Goal: Task Accomplishment & Management: Use online tool/utility

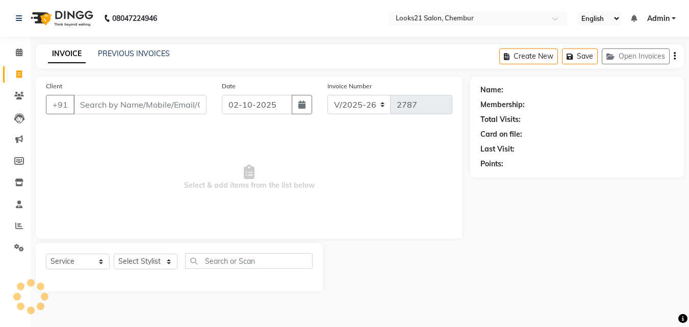
select select "844"
select select "service"
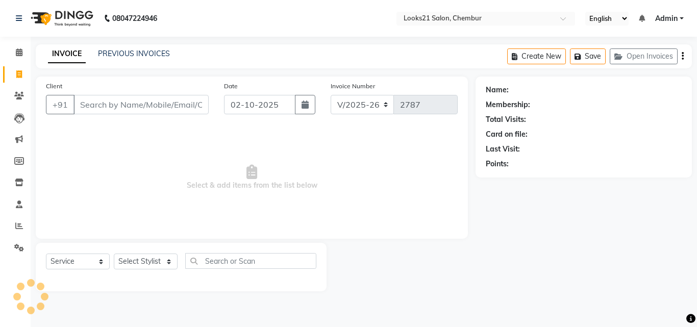
click at [109, 98] on input "Client" at bounding box center [140, 104] width 135 height 19
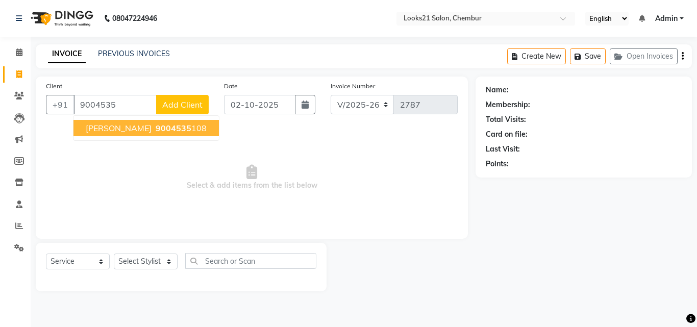
click at [163, 132] on span "9004535" at bounding box center [174, 128] width 36 height 10
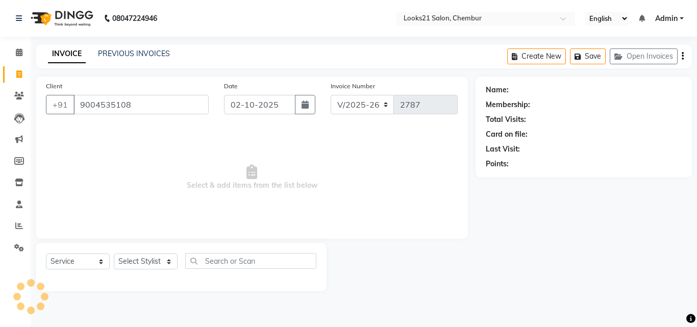
type input "9004535108"
select select "1: Object"
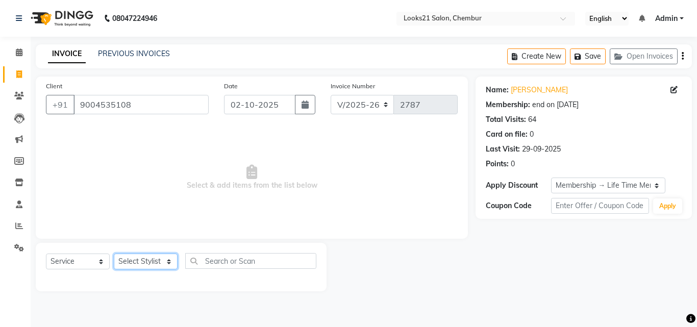
click at [129, 262] on select "Select Stylist [PERSON_NAME] LOOKS 21 [PERSON_NAME] [PERSON_NAME] [PERSON_NAME]…" at bounding box center [146, 262] width 64 height 16
select select "13882"
click at [114, 254] on select "Select Stylist [PERSON_NAME] LOOKS 21 [PERSON_NAME] [PERSON_NAME] [PERSON_NAME]…" at bounding box center [146, 262] width 64 height 16
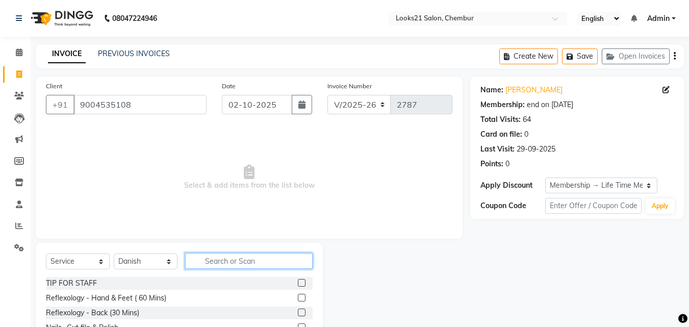
click at [226, 259] on input "text" at bounding box center [249, 261] width 128 height 16
type input "h"
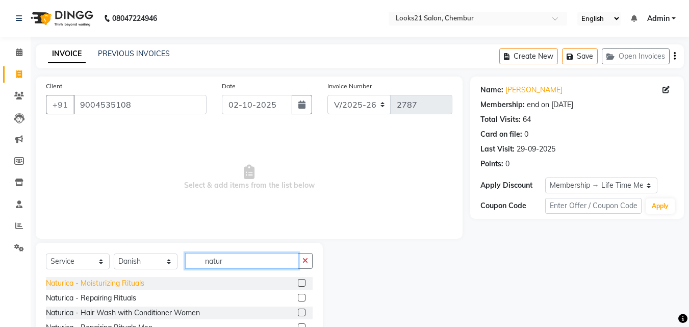
type input "natur"
click at [140, 280] on div "Naturica - Moisturizing Rituals" at bounding box center [95, 283] width 98 height 11
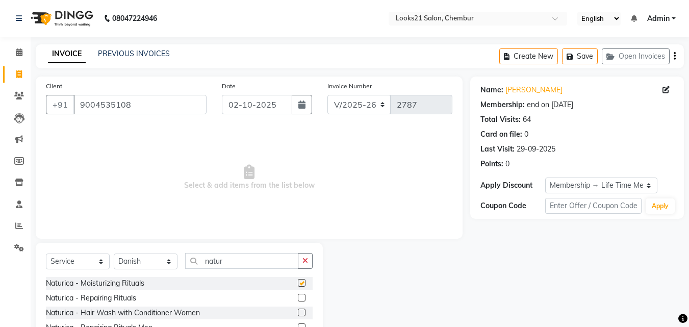
checkbox input "false"
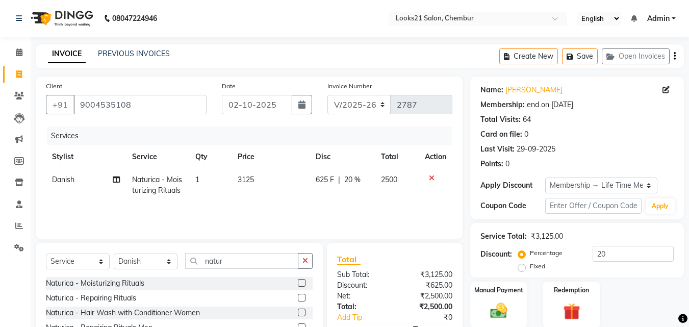
click at [249, 178] on span "3125" at bounding box center [246, 179] width 16 height 9
select select "13882"
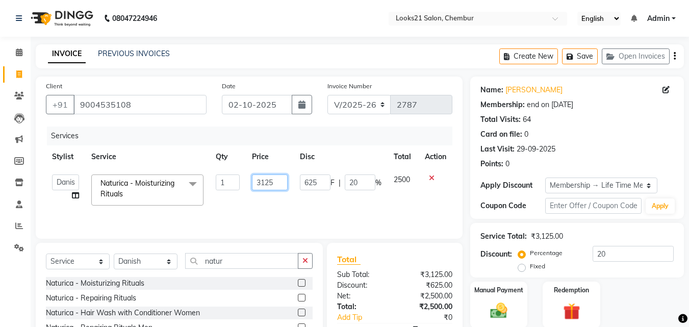
click at [274, 181] on input "3125" at bounding box center [269, 182] width 35 height 16
type input "3"
type input "2500"
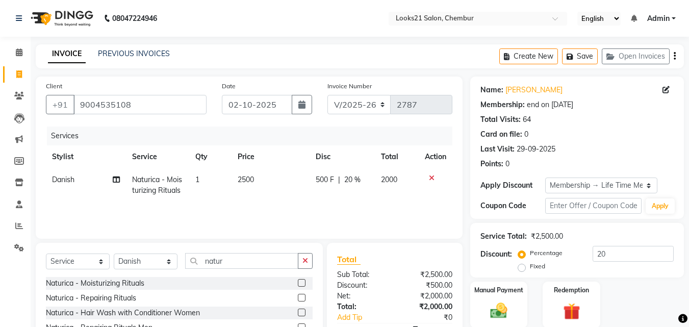
click at [298, 200] on tr "Danish Naturica - Moisturizing Rituals 1 2500 500 F | 20 % 2000" at bounding box center [249, 185] width 407 height 34
click at [511, 307] on img at bounding box center [499, 310] width 29 height 20
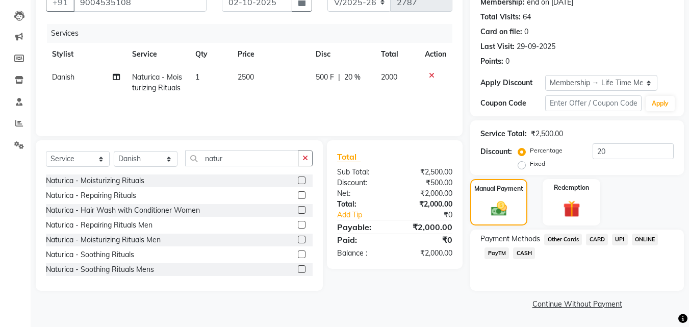
click at [619, 238] on span "UPI" at bounding box center [620, 240] width 16 height 12
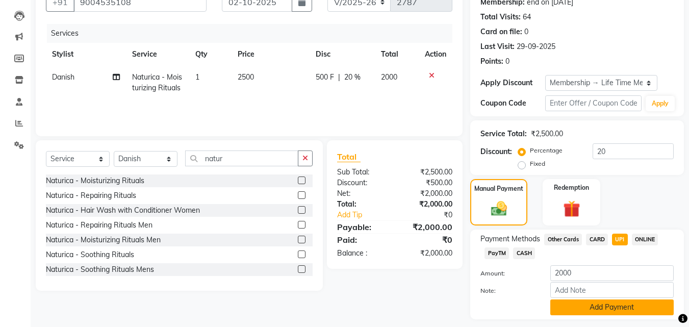
click at [596, 303] on button "Add Payment" at bounding box center [611, 307] width 123 height 16
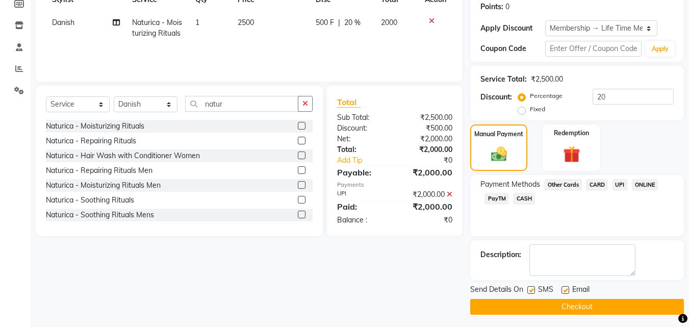
scroll to position [159, 0]
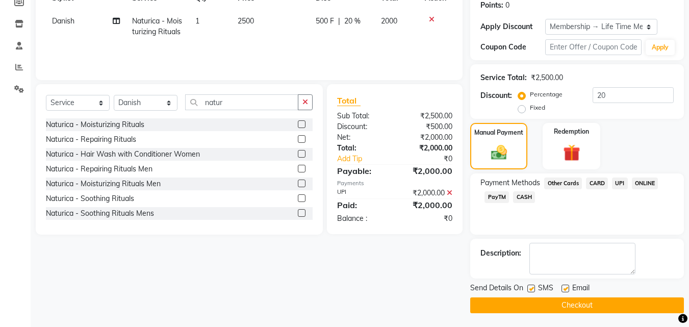
click at [651, 305] on button "Checkout" at bounding box center [577, 305] width 214 height 16
